Goal: Task Accomplishment & Management: Manage account settings

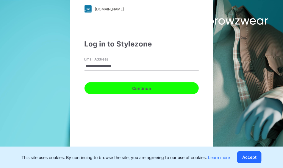
click at [140, 89] on button "Continue" at bounding box center [141, 88] width 114 height 12
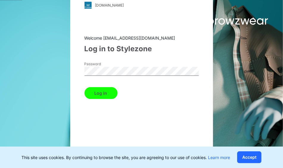
click at [101, 93] on button "Log in" at bounding box center [100, 93] width 33 height 12
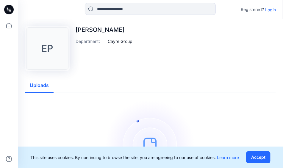
click at [270, 9] on p "Login" at bounding box center [270, 10] width 11 height 6
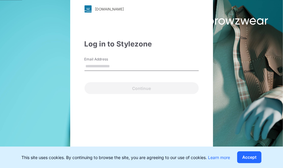
type input "**********"
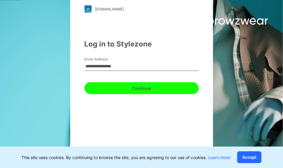
click at [124, 91] on button "Continue" at bounding box center [141, 88] width 114 height 12
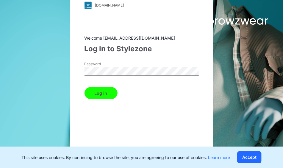
click at [104, 95] on button "Log in" at bounding box center [100, 93] width 33 height 12
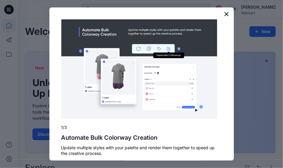
click at [224, 14] on button "×" at bounding box center [227, 14] width 6 height 10
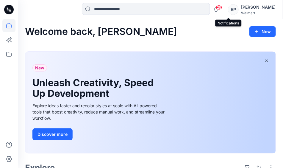
click at [222, 8] on span "28" at bounding box center [219, 7] width 7 height 5
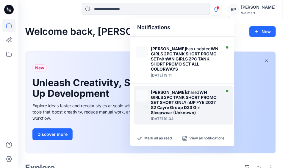
scroll to position [208, 0]
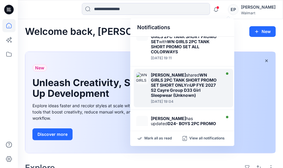
click at [180, 79] on div "Shaney Liu shared WN GIRLS 2PC TANK SHORT PROMO SET SHORT ONLY in UP FYE 2027 S…" at bounding box center [185, 84] width 68 height 25
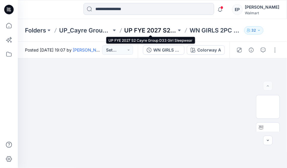
click at [145, 29] on p "UP FYE 2027 S2 Cayre Group D33 Girl Sleepwear" at bounding box center [151, 30] width 52 height 8
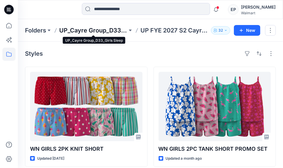
click at [100, 31] on p "UP_Cayre Group_D33_Girls Sleep" at bounding box center [93, 30] width 68 height 8
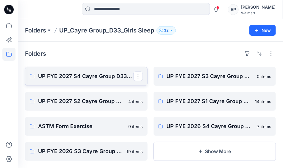
click at [87, 76] on p "UP FYE 2027 S4 Cayre Group D33 Girl Sleepwear" at bounding box center [85, 76] width 95 height 8
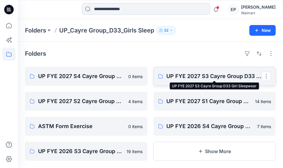
click at [212, 76] on p "UP FYE 2027 S3 Cayre Group D33 Girl Sleepwear" at bounding box center [214, 76] width 95 height 8
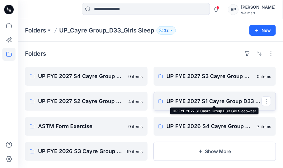
click at [208, 101] on p "UP FYE 2027 S1 Cayre Group D33 Girl Sleepwear" at bounding box center [214, 101] width 95 height 8
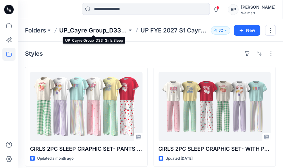
click at [105, 30] on p "UP_Cayre Group_D33_Girls Sleep" at bounding box center [93, 30] width 68 height 8
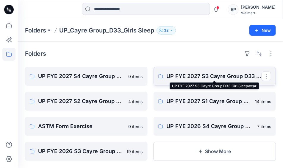
click at [215, 79] on p "UP FYE 2027 S3 Cayre Group D33 Girl Sleepwear" at bounding box center [214, 76] width 95 height 8
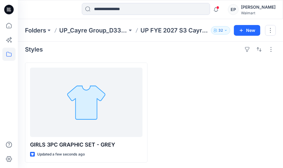
scroll to position [5, 0]
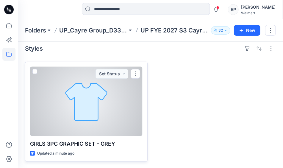
click at [82, 106] on div at bounding box center [86, 101] width 112 height 69
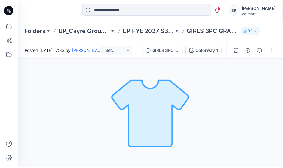
scroll to position [5, 0]
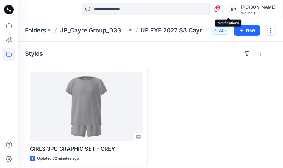
click at [220, 9] on span "2" at bounding box center [218, 7] width 5 height 5
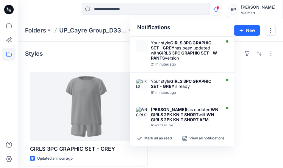
click at [267, 96] on div at bounding box center [214, 117] width 123 height 100
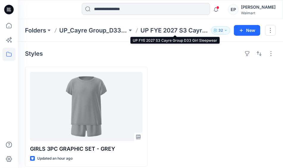
click at [157, 29] on p "UP FYE 2027 S3 Cayre Group D33 Girl Sleepwear" at bounding box center [174, 30] width 68 height 8
click at [160, 29] on p "UP FYE 2027 S3 Cayre Group D33 Girl Sleepwear" at bounding box center [174, 30] width 68 height 8
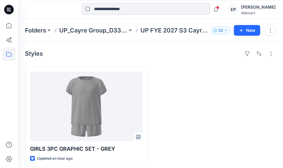
click at [180, 70] on div at bounding box center [214, 117] width 123 height 100
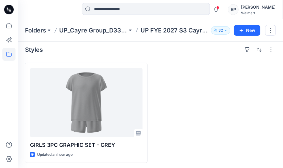
scroll to position [5, 0]
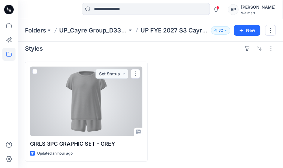
click at [84, 104] on div at bounding box center [86, 101] width 112 height 69
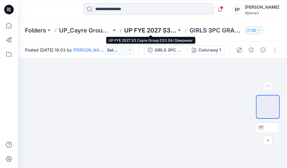
click at [160, 31] on p "UP FYE 2027 S3 Cayre Group D33 Girl Sleepwear" at bounding box center [151, 30] width 52 height 8
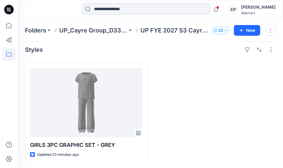
scroll to position [5, 0]
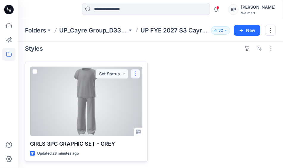
click at [134, 73] on button "button" at bounding box center [136, 74] width 10 height 10
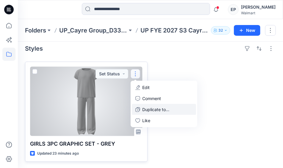
click at [154, 110] on p "Duplicate to..." at bounding box center [155, 109] width 27 height 6
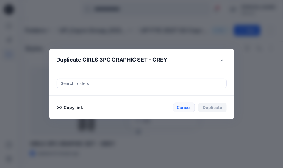
click at [185, 108] on button "Cancel" at bounding box center [184, 108] width 22 height 10
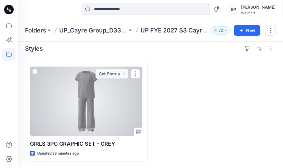
drag, startPoint x: 225, startPoint y: 93, endPoint x: 220, endPoint y: 93, distance: 4.8
click at [225, 93] on div at bounding box center [214, 112] width 123 height 100
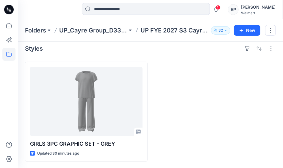
click at [241, 89] on div at bounding box center [214, 112] width 123 height 100
click at [220, 7] on span "1" at bounding box center [218, 7] width 5 height 5
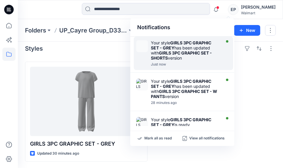
click at [188, 47] on div "Your style GIRLS 3PC GRAPHIC SET - GREY has been updated with GIRLS 3PC GRAPHIC…" at bounding box center [185, 50] width 68 height 20
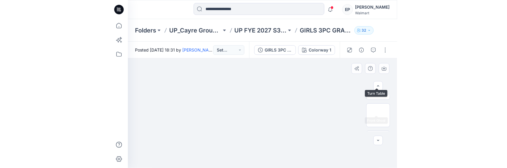
scroll to position [59, 0]
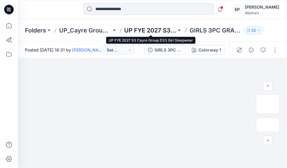
click at [146, 30] on p "UP FYE 2027 S3 Cayre Group D33 Girl Sleepwear" at bounding box center [151, 30] width 52 height 8
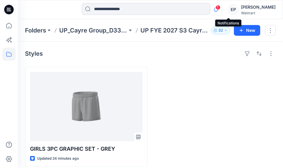
click at [222, 10] on icon "button" at bounding box center [215, 10] width 11 height 12
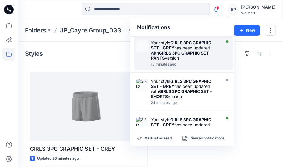
click at [181, 47] on div "Your style GIRLS 3PC GRAPHIC SET - GREY has been updated with GIRLS 3PC GRAPHIC…" at bounding box center [185, 50] width 68 height 20
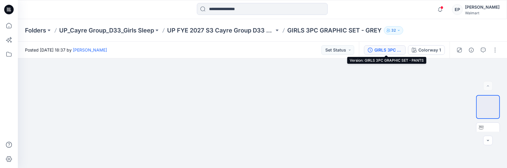
click at [283, 49] on div "GIRLS 3PC GRAPHIC SET - PANTS" at bounding box center [388, 50] width 27 height 7
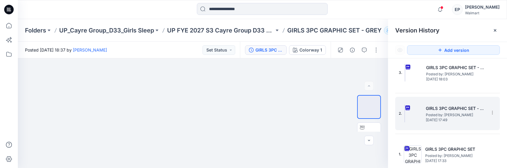
scroll to position [90, 0]
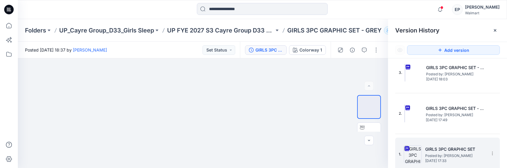
click at [283, 153] on span "Posted by: [PERSON_NAME]" at bounding box center [454, 156] width 59 height 6
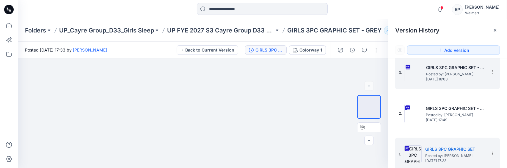
scroll to position [0, 0]
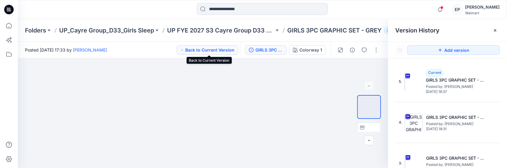
click at [226, 50] on button "Back to Current Version" at bounding box center [208, 50] width 62 height 10
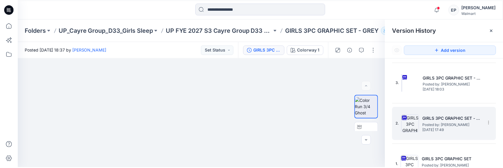
scroll to position [90, 0]
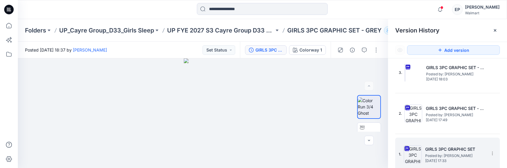
click at [283, 154] on span "Posted by: [PERSON_NAME]" at bounding box center [454, 156] width 59 height 6
click at [283, 153] on icon at bounding box center [492, 153] width 5 height 5
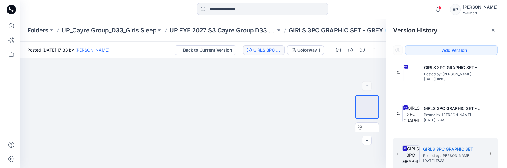
scroll to position [0, 0]
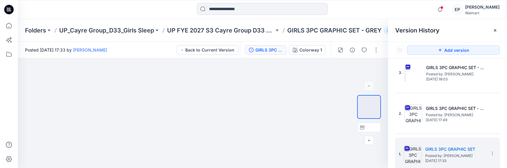
click at [283, 142] on html "Notifications Your style GIRLS 3PC GRAPHIC SET - GREY has been updated with GIR…" at bounding box center [253, 84] width 507 height 168
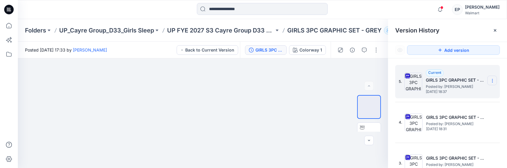
click at [283, 80] on icon at bounding box center [492, 80] width 5 height 5
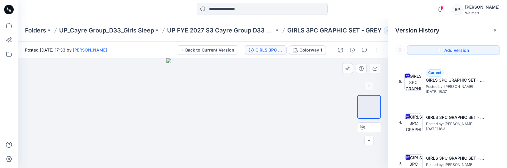
click at [283, 88] on div at bounding box center [203, 113] width 370 height 110
click at [283, 114] on div at bounding box center [203, 113] width 370 height 110
click at [283, 50] on button "button" at bounding box center [377, 50] width 10 height 10
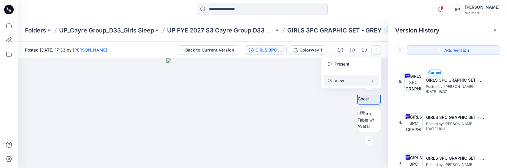
click at [283, 81] on icon "button" at bounding box center [372, 80] width 5 height 5
click at [283, 120] on div at bounding box center [203, 113] width 370 height 110
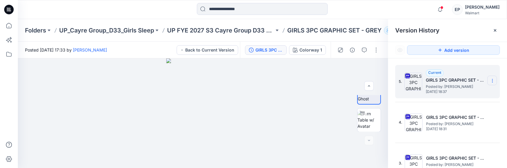
click at [283, 81] on icon at bounding box center [492, 80] width 5 height 5
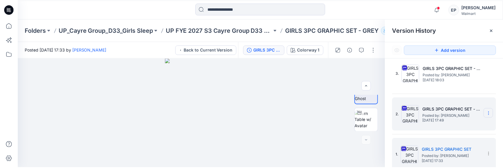
scroll to position [90, 0]
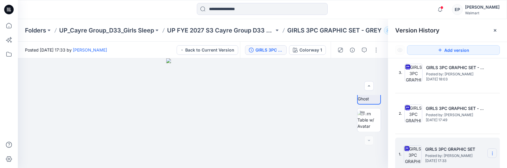
click at [283, 153] on icon at bounding box center [492, 153] width 0 height 0
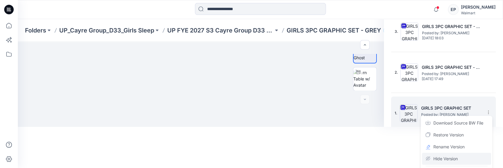
scroll to position [53, 0]
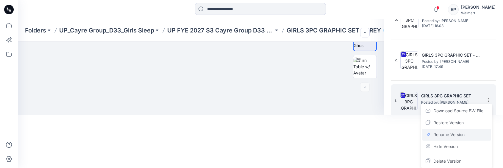
click at [283, 136] on span "Rename Version" at bounding box center [448, 134] width 31 height 7
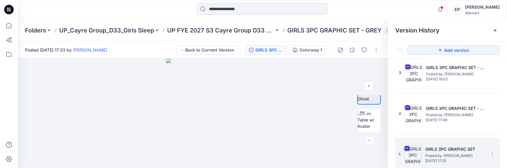
click at [283, 130] on div "5. Current GIRLS 3PC GRAPHIC SET - PANTS Posted by: Elvira Pena Wednesday, Sept…" at bounding box center [447, 117] width 119 height 118
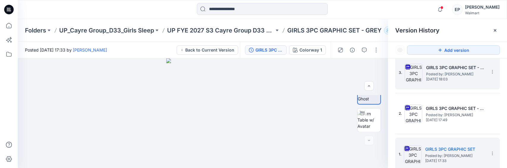
drag, startPoint x: 464, startPoint y: 147, endPoint x: 465, endPoint y: 76, distance: 70.2
click at [283, 76] on div "5. Current GIRLS 3PC GRAPHIC SET - PANTS Posted by: Elvira Pena Wednesday, Sept…" at bounding box center [447, 72] width 105 height 196
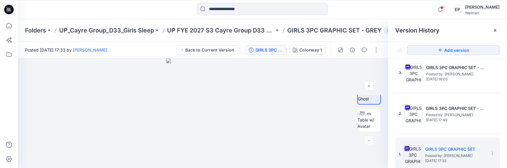
click at [283, 148] on div "5. Current GIRLS 3PC GRAPHIC SET - PANTS Posted by: Elvira Pena Wednesday, Sept…" at bounding box center [447, 117] width 119 height 118
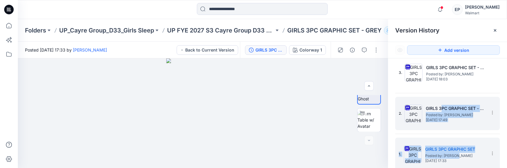
drag, startPoint x: 454, startPoint y: 155, endPoint x: 441, endPoint y: 99, distance: 57.7
click at [283, 99] on div "5. Current GIRLS 3PC GRAPHIC SET - PANTS Posted by: Elvira Pena Wednesday, Sept…" at bounding box center [447, 72] width 105 height 196
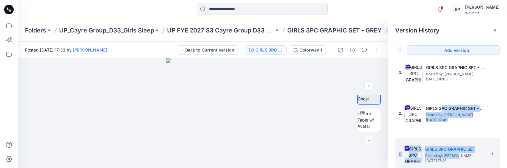
drag, startPoint x: 501, startPoint y: 113, endPoint x: 502, endPoint y: 116, distance: 3.3
click at [283, 113] on div "5. Current GIRLS 3PC GRAPHIC SET - PANTS Posted by: Elvira Pena Wednesday, Sept…" at bounding box center [447, 117] width 119 height 118
click at [283, 141] on div "5. Current GIRLS 3PC GRAPHIC SET - PANTS Posted by: Elvira Pena Wednesday, Sept…" at bounding box center [447, 117] width 119 height 118
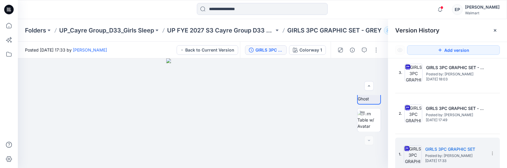
drag, startPoint x: 416, startPoint y: 140, endPoint x: 416, endPoint y: 135, distance: 5.7
click at [283, 135] on div "5. Current GIRLS 3PC GRAPHIC SET - PANTS Posted by: Elvira Pena Wednesday, Sept…" at bounding box center [447, 72] width 105 height 196
click at [283, 148] on icon at bounding box center [407, 148] width 5 height 5
click at [283, 51] on icon "button" at bounding box center [352, 50] width 5 height 5
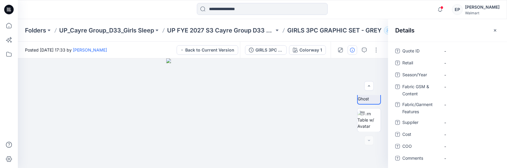
scroll to position [34, 0]
click at [283, 110] on div at bounding box center [203, 113] width 370 height 110
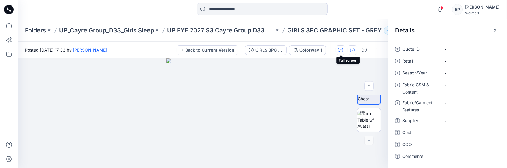
click at [283, 50] on icon "button" at bounding box center [340, 50] width 5 height 5
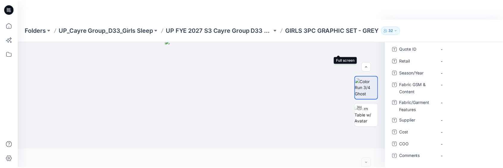
scroll to position [0, 0]
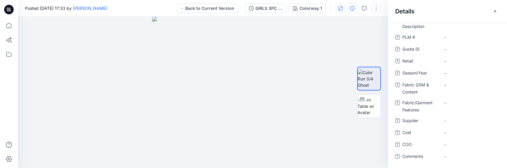
click at [283, 11] on icon "button" at bounding box center [495, 11] width 5 height 5
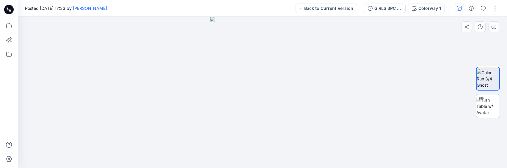
click at [283, 67] on div at bounding box center [262, 92] width 489 height 151
click at [283, 76] on img at bounding box center [488, 78] width 23 height 19
click at [283, 85] on div at bounding box center [262, 92] width 489 height 151
click at [87, 48] on div at bounding box center [262, 92] width 489 height 151
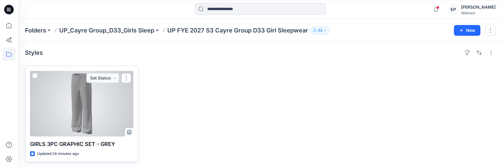
scroll to position [1, 0]
click at [126, 77] on button "button" at bounding box center [126, 78] width 10 height 10
click at [137, 93] on p "Edit" at bounding box center [136, 91] width 7 height 6
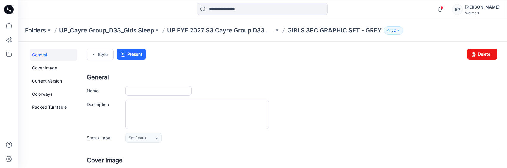
type input "**********"
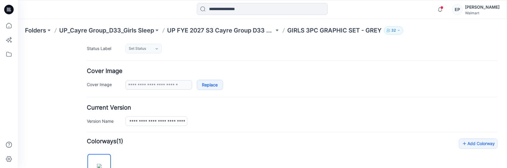
scroll to position [119, 0]
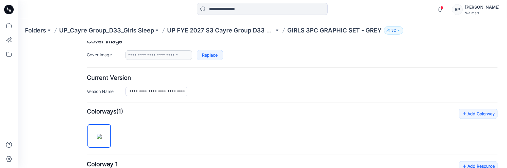
click at [105, 91] on label "Version Name" at bounding box center [103, 90] width 33 height 7
click at [126, 91] on input "**********" at bounding box center [157, 91] width 62 height 10
click at [193, 109] on h4 "Add Colorway Colorways (1)" at bounding box center [292, 111] width 411 height 6
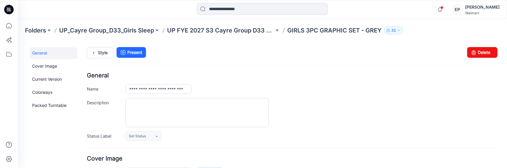
scroll to position [0, 0]
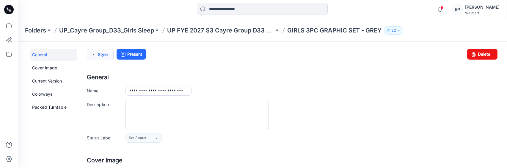
click at [101, 54] on link "Style" at bounding box center [100, 53] width 27 height 11
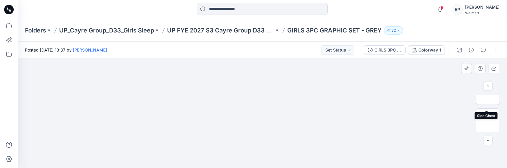
scroll to position [7, 0]
click at [434, 90] on div at bounding box center [262, 113] width 489 height 110
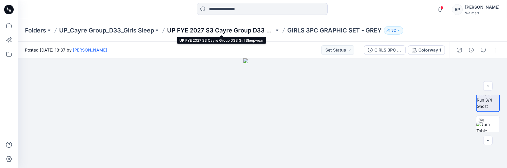
click at [255, 29] on p "UP FYE 2027 S3 Cayre Group D33 Girl Sleepwear" at bounding box center [220, 30] width 107 height 8
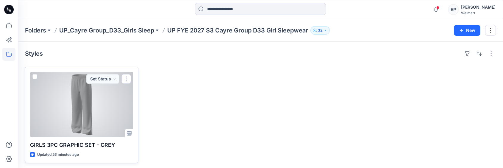
click at [100, 100] on div at bounding box center [81, 104] width 103 height 65
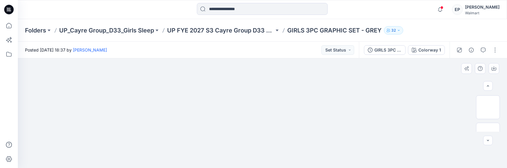
scroll to position [96, 0]
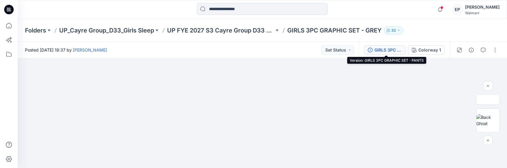
click at [400, 49] on div "GIRLS 3PC GRAPHIC SET - PANTS" at bounding box center [388, 50] width 27 height 7
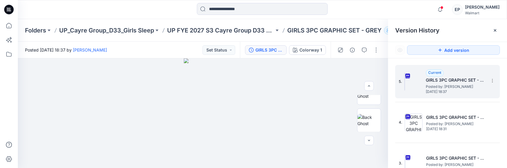
click at [434, 71] on span "Current" at bounding box center [434, 72] width 13 height 4
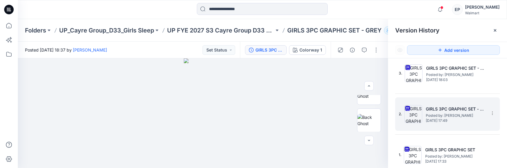
scroll to position [90, 0]
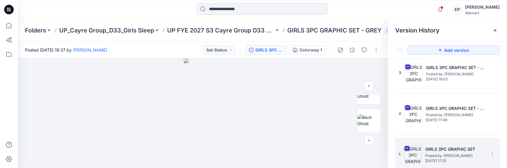
click at [436, 142] on div "1. GIRLS 3PC GRAPHIC SET Posted by: Elvira Pena Wednesday, September 17, 2025 1…" at bounding box center [443, 154] width 89 height 29
click at [490, 151] on icon at bounding box center [492, 153] width 5 height 5
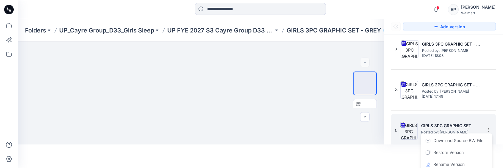
scroll to position [53, 0]
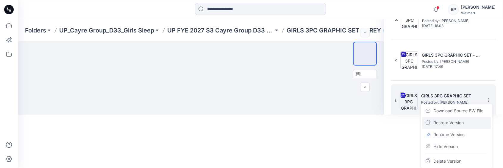
click at [456, 122] on span "Restore Version" at bounding box center [448, 122] width 30 height 7
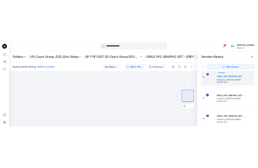
scroll to position [0, 0]
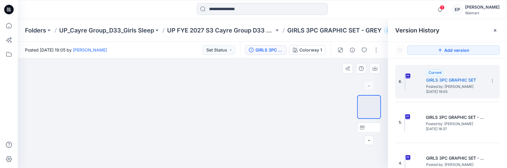
click at [294, 113] on div at bounding box center [203, 113] width 370 height 110
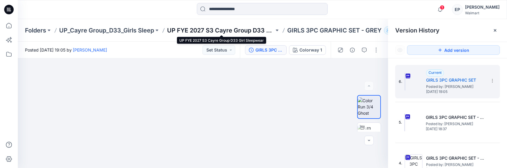
click at [235, 30] on p "UP FYE 2027 S3 Cayre Group D33 Girl Sleepwear" at bounding box center [220, 30] width 107 height 8
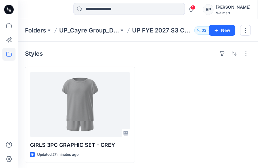
click at [214, 109] on div at bounding box center [196, 115] width 110 height 96
click at [62, 52] on div "Styles" at bounding box center [138, 54] width 226 height 10
click at [195, 8] on span "2" at bounding box center [193, 7] width 5 height 5
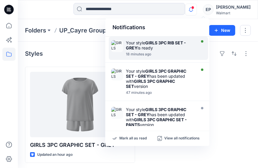
click at [152, 43] on strong "GIRLS 3PC RIB SET - GREY" at bounding box center [156, 45] width 60 height 10
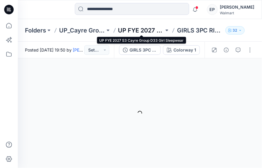
click at [147, 29] on p "UP FYE 2027 S3 Cayre Group D33 Girl Sleepwear" at bounding box center [141, 30] width 46 height 8
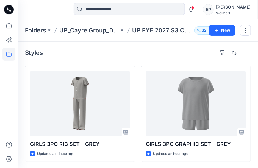
scroll to position [1, 0]
click at [54, 54] on div "Styles" at bounding box center [138, 53] width 226 height 10
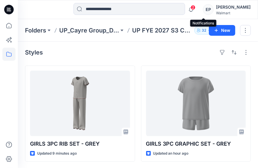
click at [195, 10] on span "2" at bounding box center [193, 7] width 5 height 5
click at [91, 48] on div "Styles" at bounding box center [138, 53] width 226 height 10
click at [197, 9] on icon "button" at bounding box center [190, 10] width 11 height 12
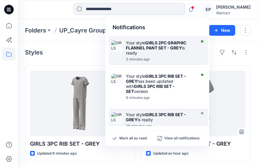
click at [158, 46] on strong "GIRLS 2PC GRAPHIC FLANNEL PANT SET - GREY" at bounding box center [156, 45] width 60 height 10
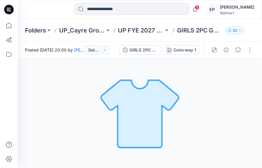
click at [46, 103] on div "Colorway 1 Loading... Material Properties Loading..." at bounding box center [140, 112] width 245 height 109
click at [201, 10] on icon "button" at bounding box center [195, 10] width 11 height 12
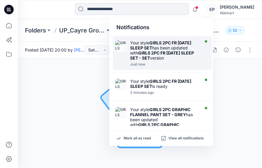
click at [151, 51] on div "Your style GIRLS 2PC FR HALLOWEEN SLEEP SET has been updated with GIRLS 2PC FR …" at bounding box center [164, 50] width 68 height 20
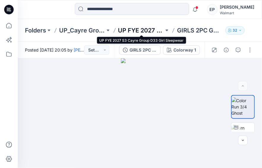
click at [147, 32] on p "UP FYE 2027 S3 Cayre Group D33 Girl Sleepwear" at bounding box center [141, 30] width 46 height 8
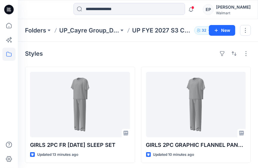
click at [65, 57] on div "Styles" at bounding box center [138, 54] width 226 height 10
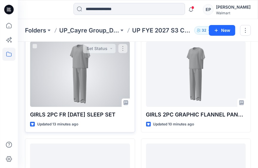
scroll to position [59, 0]
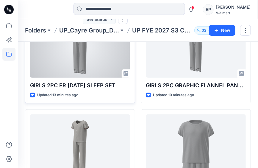
click at [118, 84] on p "GIRLS 2PC FR HALLOWEEN SLEEP SET" at bounding box center [80, 85] width 100 height 8
click at [126, 87] on p "GIRLS 2PC FR HALLOWEEN SLEEP SET" at bounding box center [80, 85] width 100 height 8
click at [97, 76] on div at bounding box center [80, 44] width 100 height 65
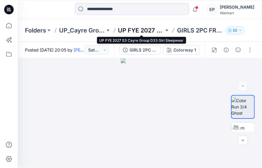
click at [133, 28] on p "UP FYE 2027 S3 Cayre Group D33 Girl Sleepwear" at bounding box center [141, 30] width 46 height 8
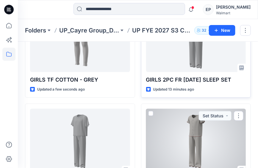
scroll to position [56, 0]
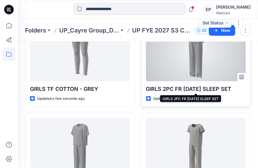
click at [242, 90] on p "GIRLS 2PC FR HALLOWEEN SLEEP SET" at bounding box center [196, 89] width 100 height 8
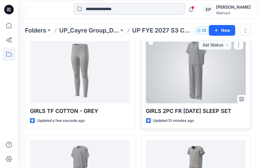
scroll to position [26, 0]
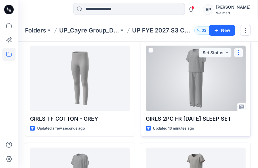
click at [241, 50] on button "button" at bounding box center [239, 53] width 10 height 10
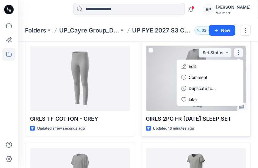
click at [197, 66] on button "Edit" at bounding box center [210, 66] width 64 height 11
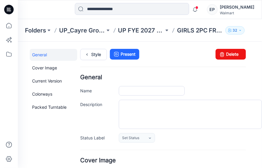
type input "**********"
click at [176, 90] on input "**********" at bounding box center [152, 91] width 66 height 10
type input "**********"
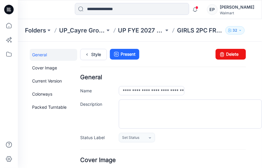
click at [215, 83] on div "**********" at bounding box center [163, 108] width 166 height 68
click at [95, 55] on link "Style" at bounding box center [93, 53] width 27 height 11
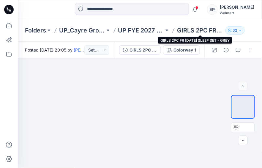
click at [197, 30] on p "GIRLS 2PC FR [DATE] SLEEP SET - GREY" at bounding box center [200, 30] width 46 height 8
click at [201, 31] on p "GIRLS 2PC FR [DATE] SLEEP SET - GREY" at bounding box center [200, 30] width 46 height 8
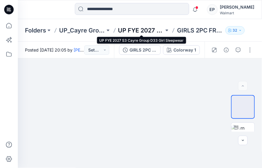
click at [153, 32] on p "UP FYE 2027 S3 Cayre Group D33 Girl Sleepwear" at bounding box center [141, 30] width 46 height 8
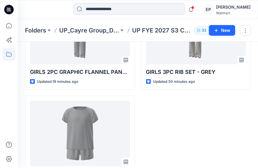
scroll to position [145, 0]
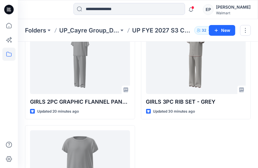
click at [169, 133] on div "GIRLS TF COTTON - GREY Updated a minute ago GIRLS 3PC RIB SET - GREY Updated 30…" at bounding box center [196, 71] width 110 height 300
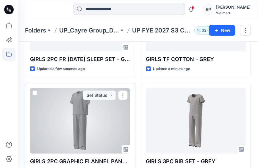
scroll to position [56, 0]
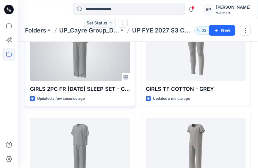
click at [100, 88] on p "GIRLS 2PC FR [DATE] SLEEP SET - GREY" at bounding box center [80, 89] width 100 height 8
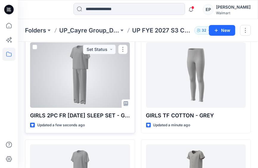
scroll to position [59, 0]
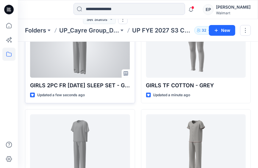
click at [110, 84] on p "GIRLS 2PC FR [DATE] SLEEP SET - GREY" at bounding box center [80, 85] width 100 height 8
click at [105, 68] on div at bounding box center [80, 44] width 100 height 65
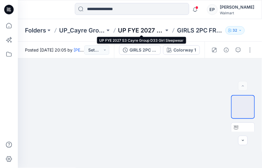
click at [149, 29] on p "UP FYE 2027 S3 Cayre Group D33 Girl Sleepwear" at bounding box center [141, 30] width 46 height 8
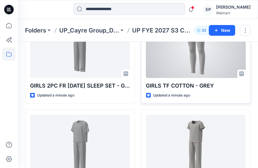
scroll to position [59, 0]
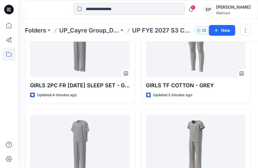
click at [53, 10] on div at bounding box center [46, 9] width 56 height 13
click at [195, 8] on span "1" at bounding box center [193, 7] width 5 height 5
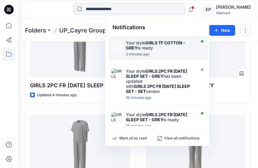
click at [155, 47] on div "Your style GIRLS TF COTTON - GREY is ready" at bounding box center [160, 45] width 68 height 10
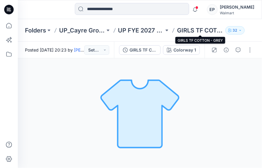
click at [198, 29] on p "GIRLS TF COTTON - GREY" at bounding box center [200, 30] width 46 height 8
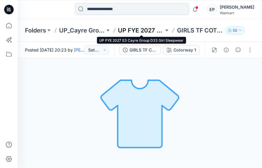
click at [143, 29] on p "UP FYE 2027 S3 Cayre Group D33 Girl Sleepwear" at bounding box center [141, 30] width 46 height 8
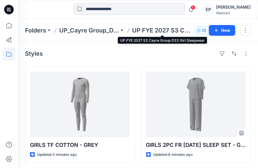
click at [168, 31] on p "UP FYE 2027 S3 Cayre Group D33 Girl Sleepwear" at bounding box center [162, 30] width 60 height 8
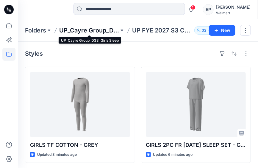
click at [93, 30] on p "UP_Cayre Group_D33_Girls Sleep" at bounding box center [89, 30] width 60 height 8
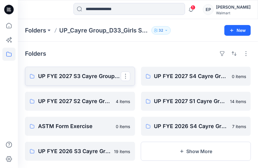
click at [96, 74] on p "UP FYE 2027 S3 Cayre Group D33 Girl Sleepwear" at bounding box center [79, 76] width 83 height 8
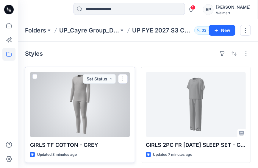
click at [79, 110] on div at bounding box center [80, 104] width 100 height 65
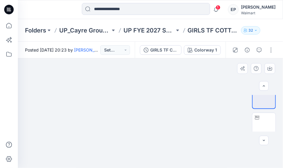
scroll to position [14, 0]
click at [127, 49] on button "Set Status" at bounding box center [115, 50] width 30 height 10
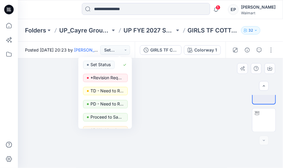
click at [190, 93] on div at bounding box center [150, 113] width 265 height 110
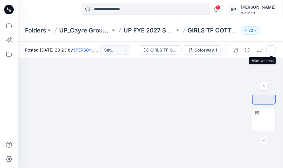
click at [262, 49] on button "button" at bounding box center [271, 50] width 10 height 10
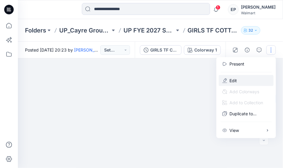
click at [231, 80] on p "Edit" at bounding box center [232, 80] width 7 height 6
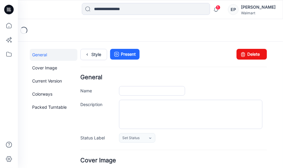
type input "**********"
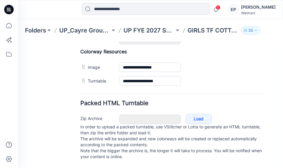
scroll to position [278, 0]
click at [198, 115] on link "Load" at bounding box center [198, 119] width 26 height 10
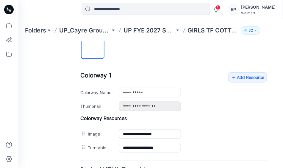
scroll to position [216, 0]
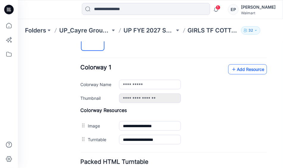
click at [249, 68] on link "Add Resource" at bounding box center [247, 69] width 39 height 10
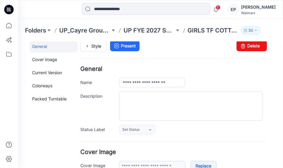
scroll to position [0, 0]
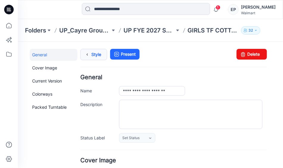
click at [94, 54] on link "Style" at bounding box center [93, 53] width 27 height 11
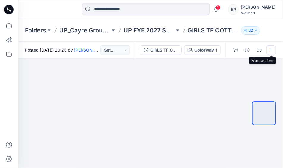
click at [271, 49] on button "button" at bounding box center [271, 50] width 10 height 10
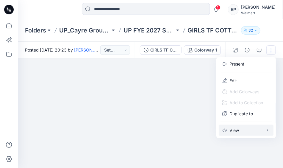
click at [236, 130] on p "View" at bounding box center [234, 130] width 10 height 6
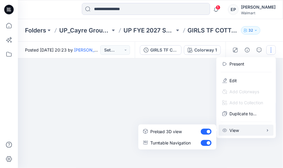
click at [260, 147] on div at bounding box center [150, 113] width 265 height 110
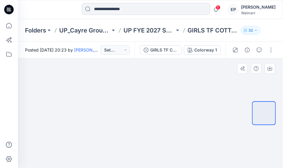
click at [266, 85] on div at bounding box center [150, 113] width 265 height 110
click at [246, 52] on icon "button" at bounding box center [247, 50] width 5 height 5
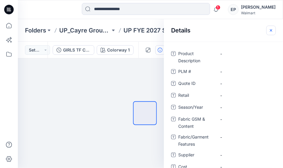
click at [273, 29] on icon "button" at bounding box center [271, 30] width 5 height 5
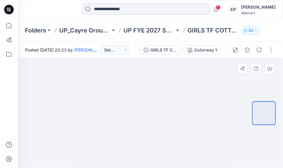
click at [262, 150] on div at bounding box center [150, 113] width 265 height 110
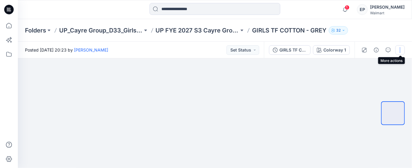
click at [283, 51] on button "button" at bounding box center [401, 50] width 10 height 10
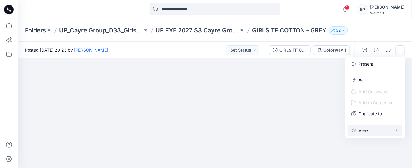
click at [283, 129] on button "View" at bounding box center [375, 130] width 55 height 11
click at [283, 106] on div at bounding box center [215, 113] width 394 height 110
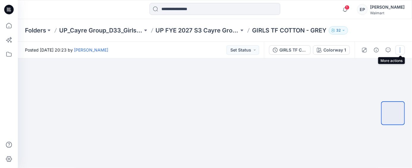
click at [283, 49] on button "button" at bounding box center [401, 50] width 10 height 10
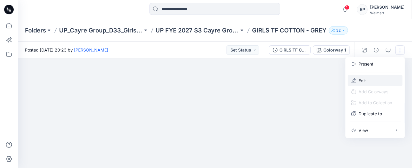
click at [283, 79] on p "Edit" at bounding box center [362, 80] width 7 height 6
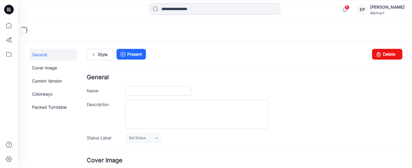
type input "**********"
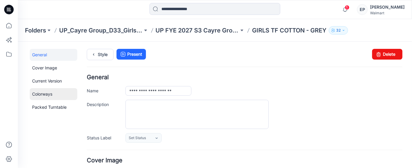
click at [48, 97] on link "Colorways" at bounding box center [53, 94] width 48 height 12
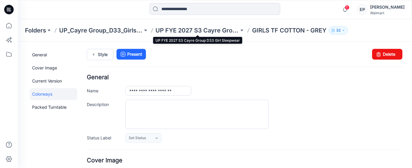
click at [200, 32] on p "UP FYE 2027 S3 Cayre Group D33 Girl Sleepwear" at bounding box center [198, 30] width 84 height 8
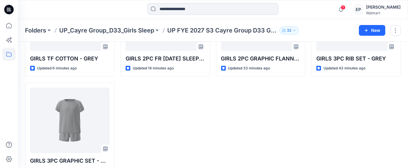
scroll to position [73, 0]
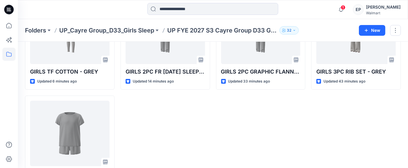
click at [19, 65] on div "Styles GIRLS TF COTTON - GREY Updated 6 minutes ago GIRLS 3PC GRAPHIC SET - GRE…" at bounding box center [213, 83] width 390 height 230
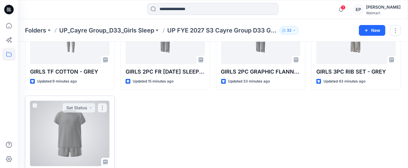
click at [26, 95] on div "GIRLS 3PC GRAPHIC SET - GREY Updated 2 hours ago Set Status" at bounding box center [70, 143] width 90 height 96
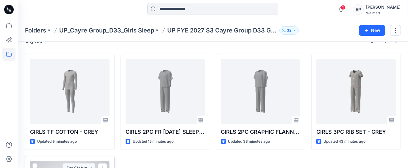
scroll to position [0, 0]
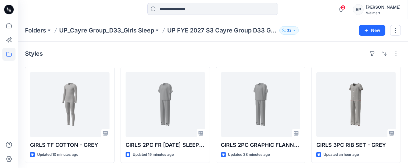
click at [181, 57] on div "Styles" at bounding box center [213, 54] width 376 height 10
click at [345, 8] on span "2" at bounding box center [343, 7] width 5 height 5
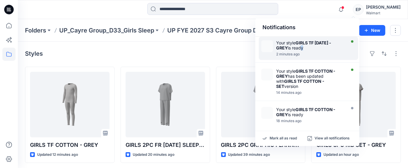
click at [303, 46] on div "Your style GIRLS TF [DATE] - GREY is ready" at bounding box center [310, 45] width 68 height 10
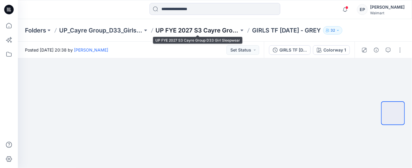
click at [226, 29] on p "UP FYE 2027 S3 Cayre Group D33 Girl Sleepwear" at bounding box center [198, 30] width 84 height 8
